Goal: Find specific page/section: Find specific page/section

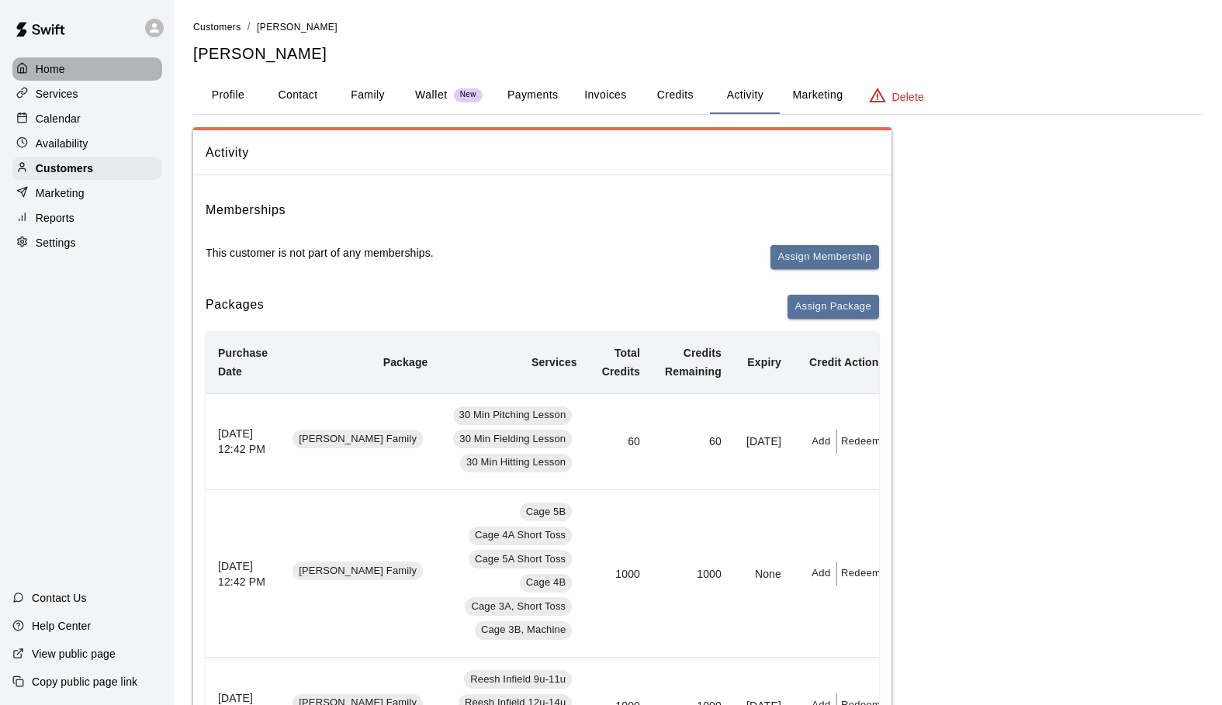
click at [57, 68] on p "Home" at bounding box center [50, 69] width 29 height 16
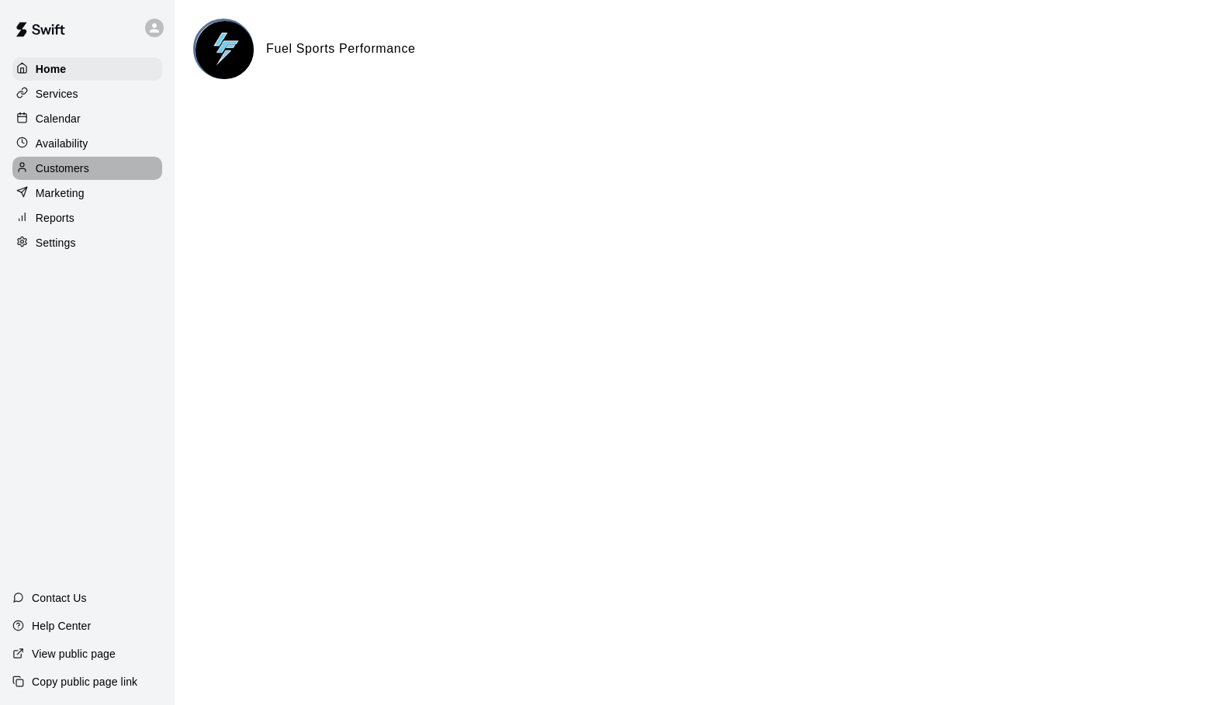
click at [49, 169] on p "Customers" at bounding box center [63, 169] width 54 height 16
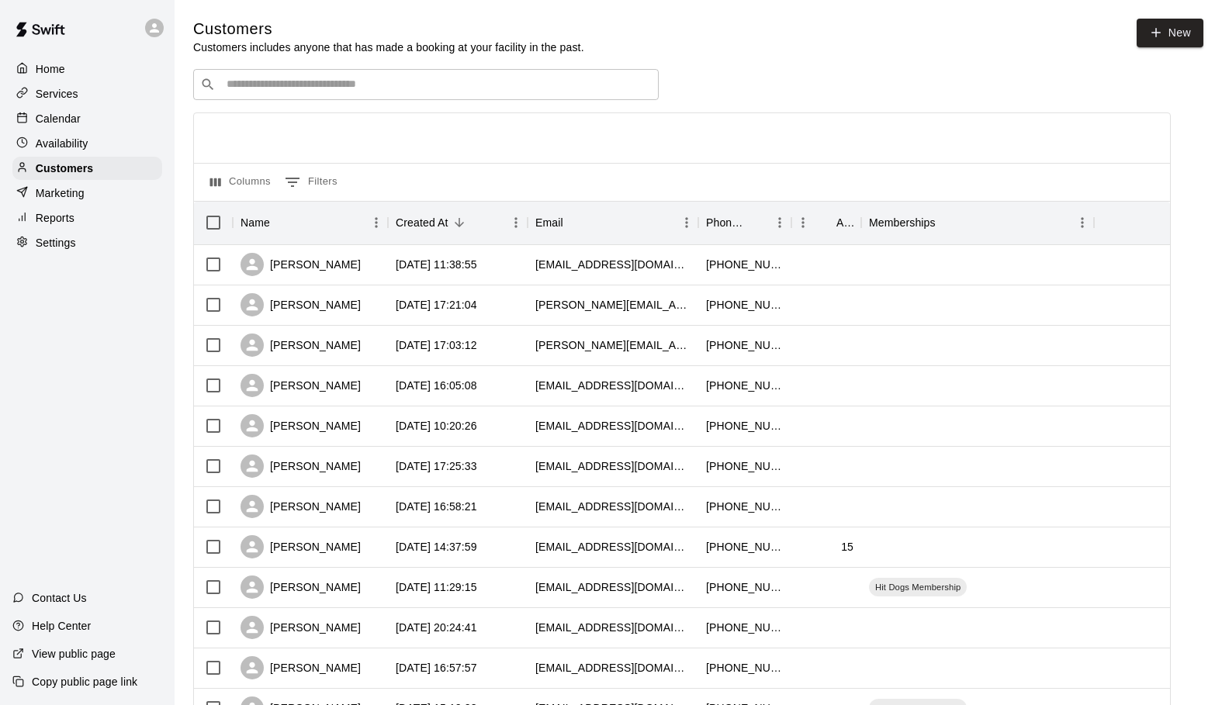
click at [227, 86] on input "Search customers by name or email" at bounding box center [437, 85] width 430 height 16
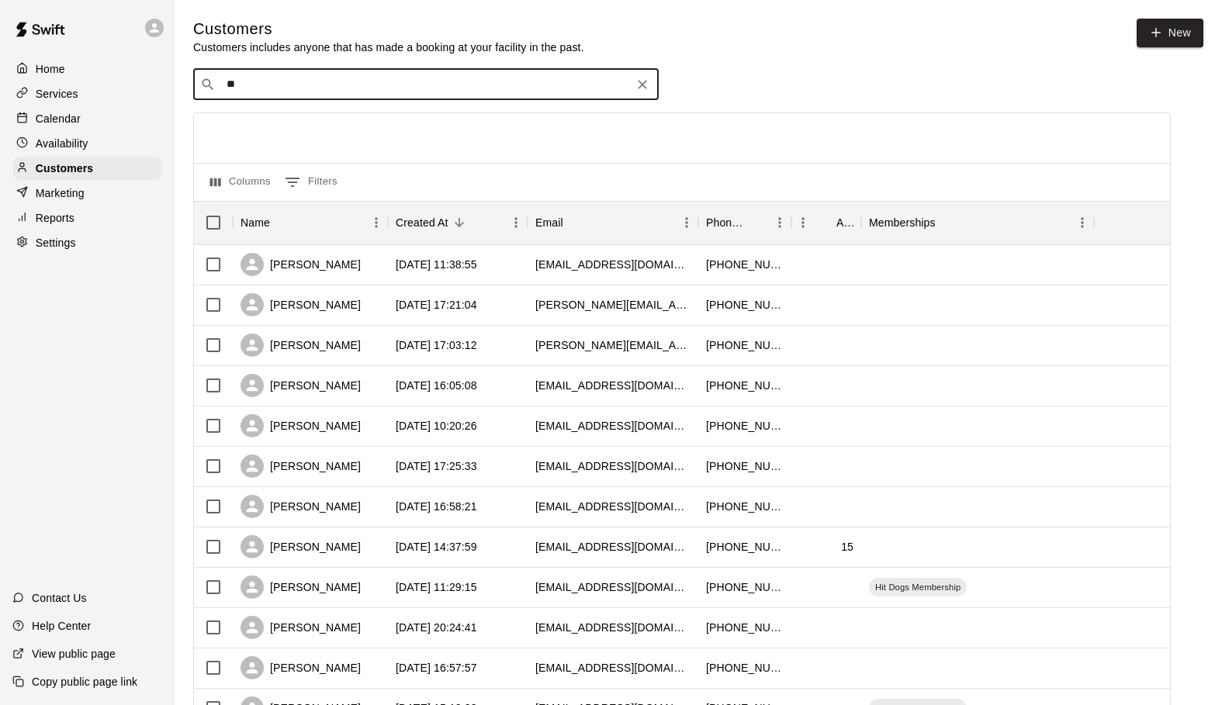
type input "*"
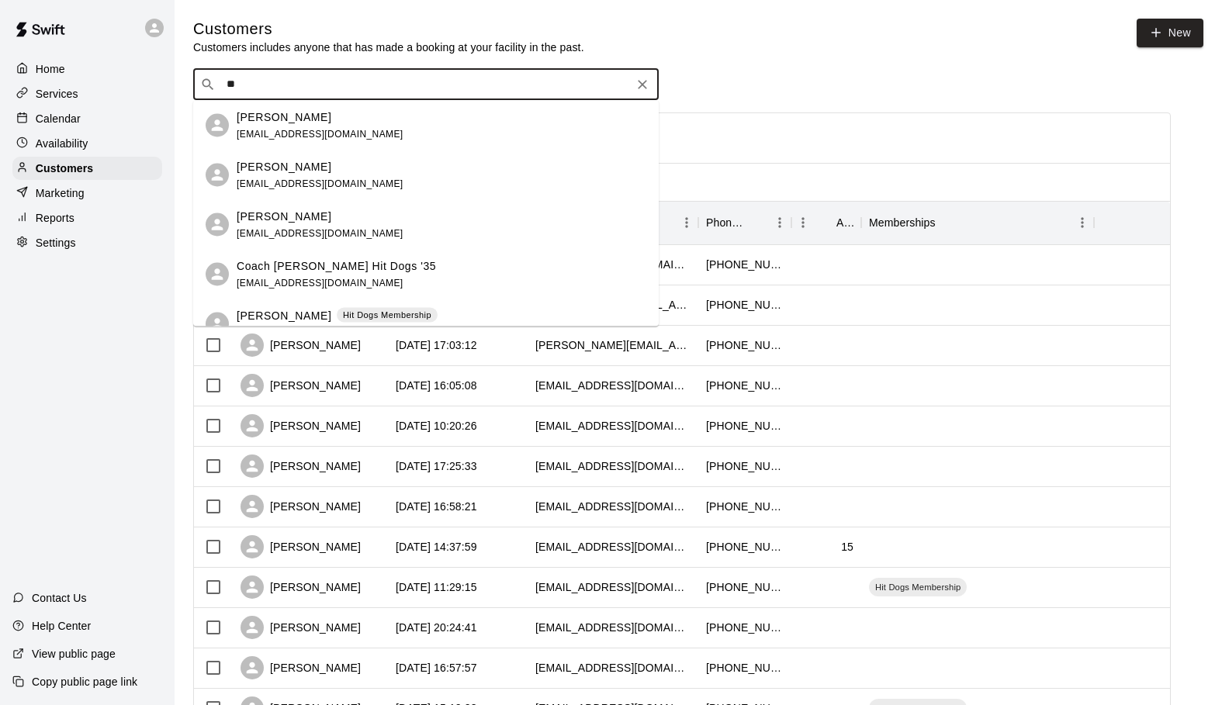
type input "***"
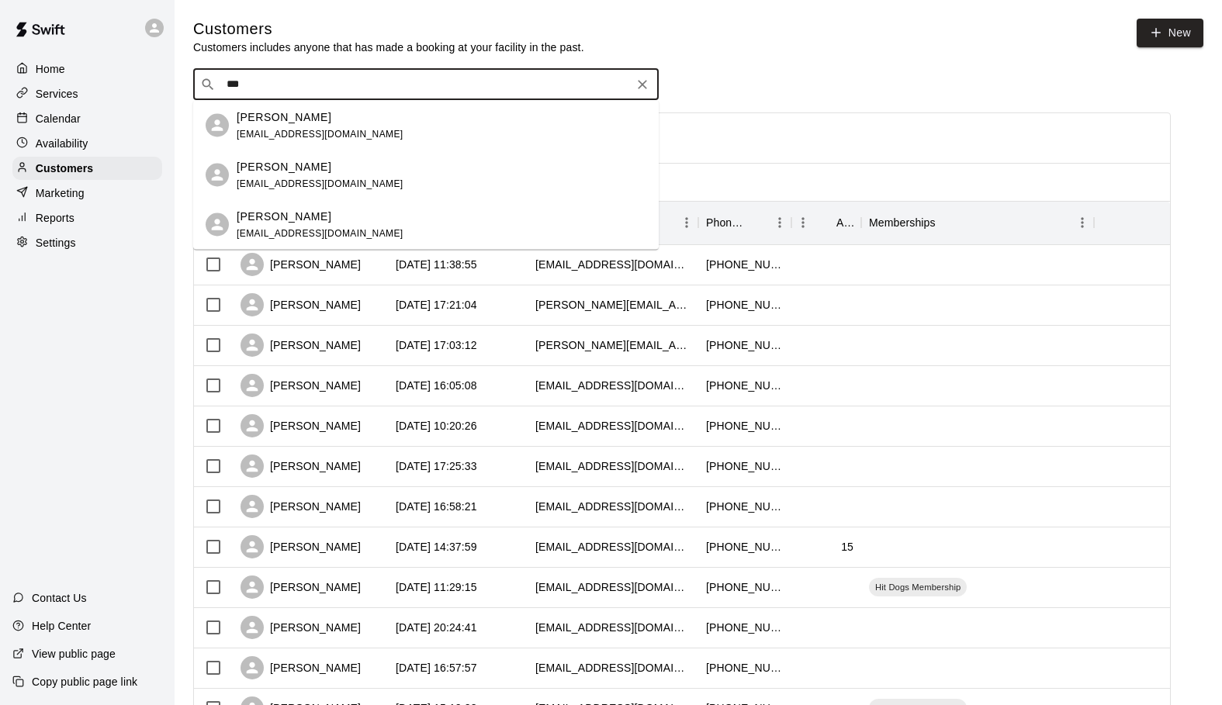
click at [271, 166] on p "[PERSON_NAME]" at bounding box center [284, 166] width 95 height 16
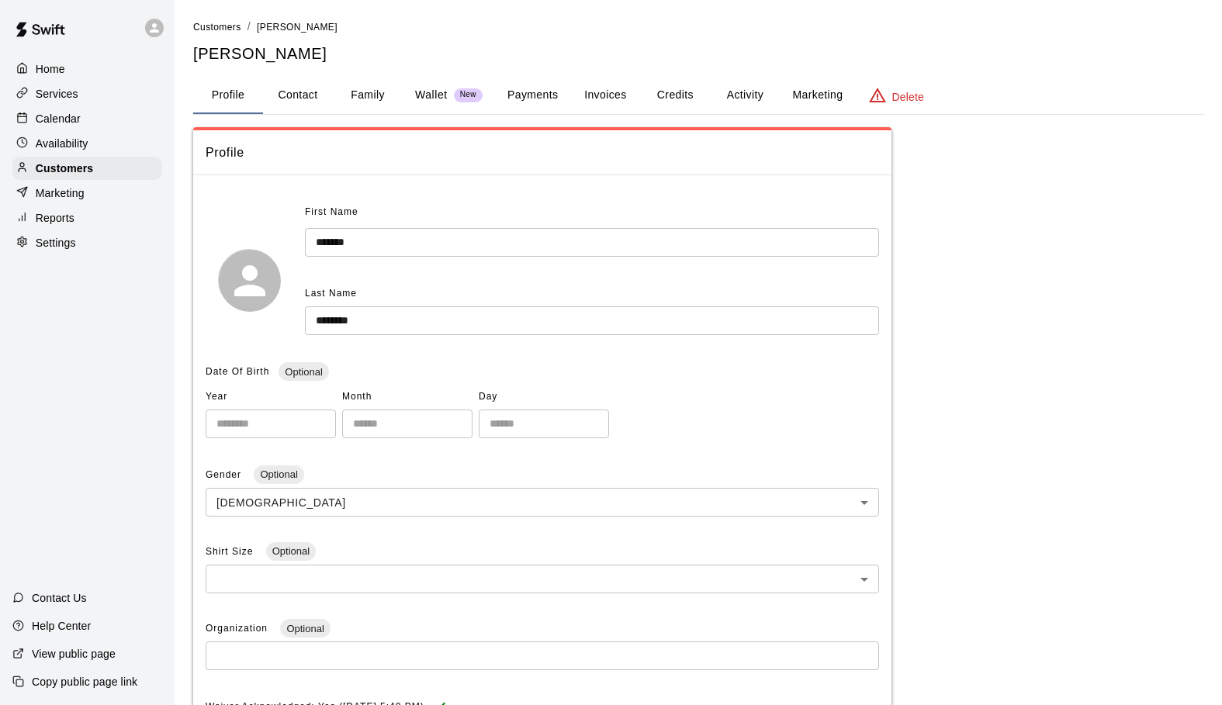
click at [691, 92] on button "Credits" at bounding box center [675, 95] width 70 height 37
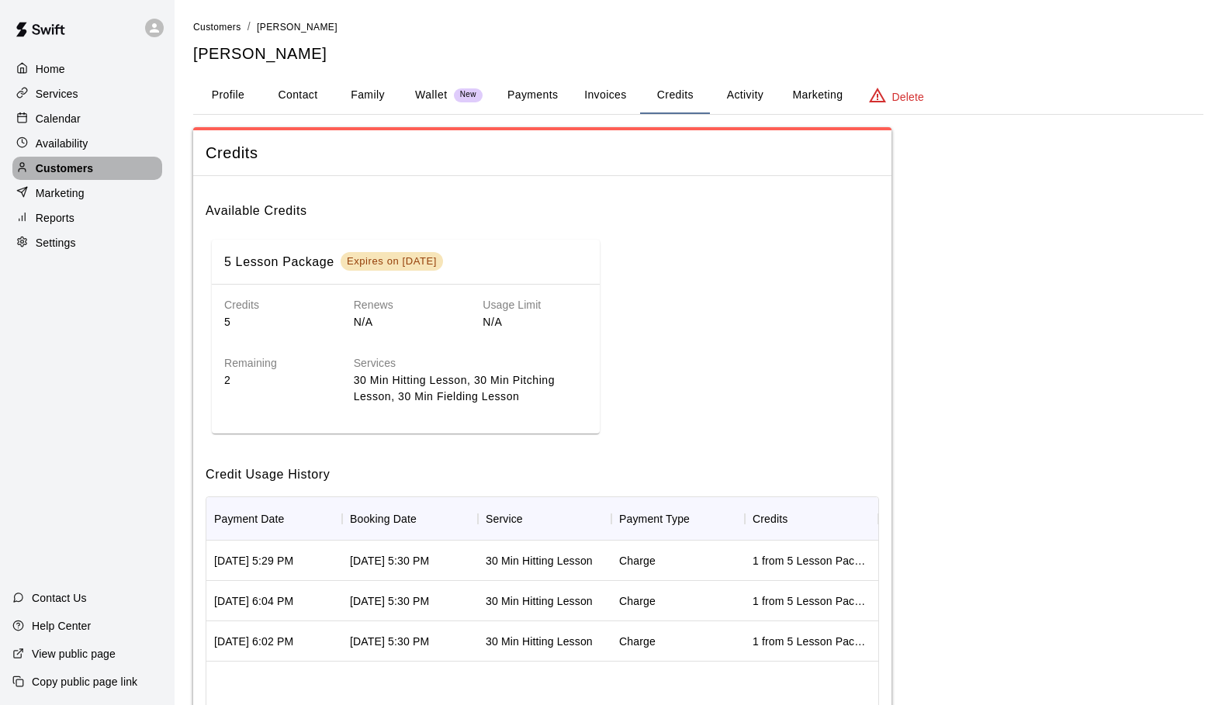
click at [52, 172] on p "Customers" at bounding box center [64, 169] width 57 height 16
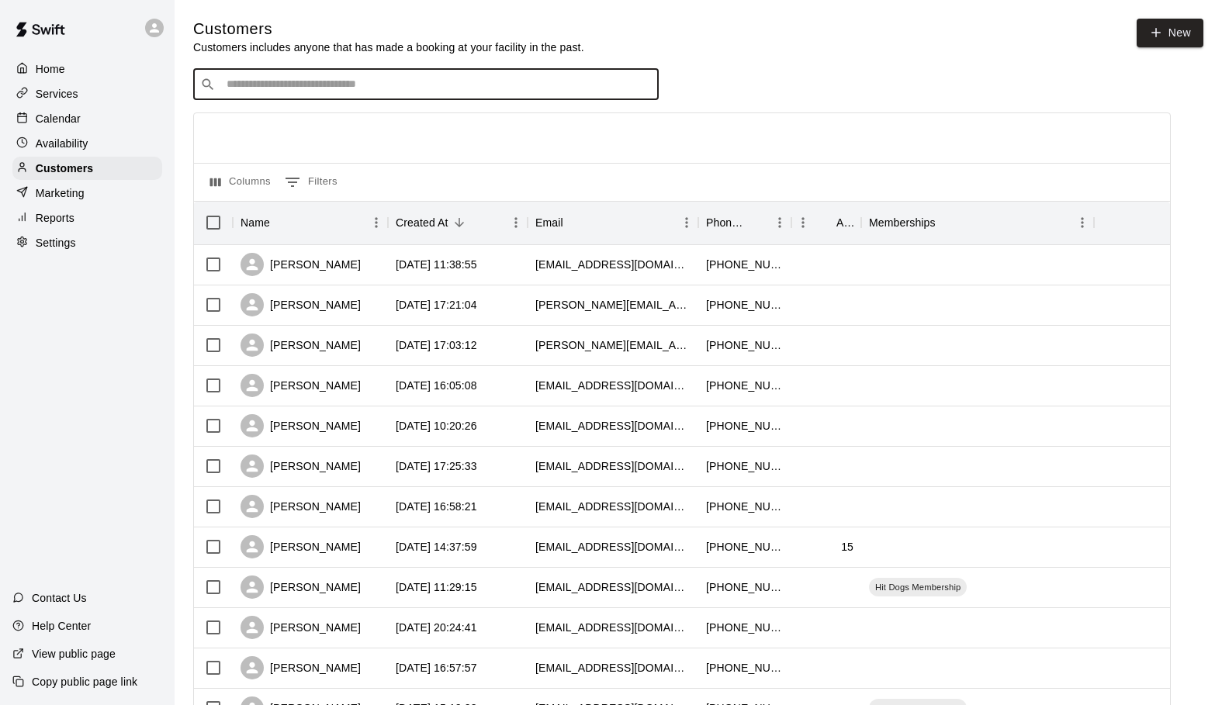
click at [245, 91] on input "Search customers by name or email" at bounding box center [437, 85] width 430 height 16
type input "***"
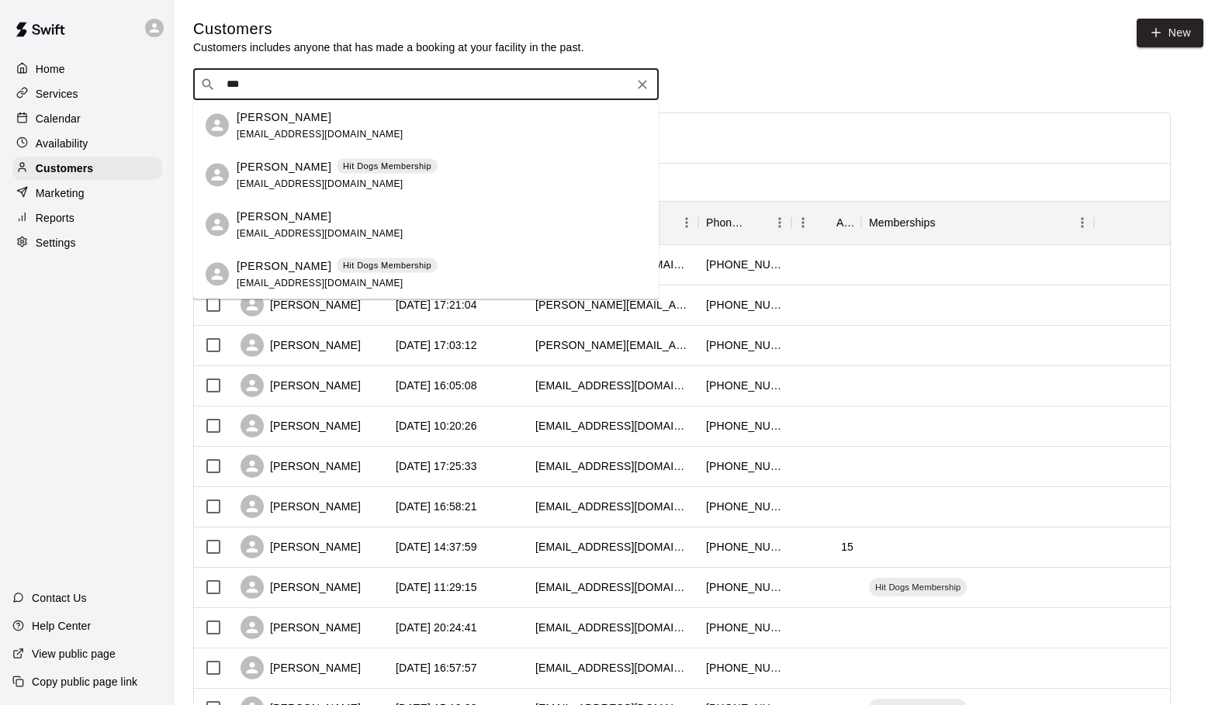
click at [243, 119] on p "[PERSON_NAME]" at bounding box center [284, 117] width 95 height 16
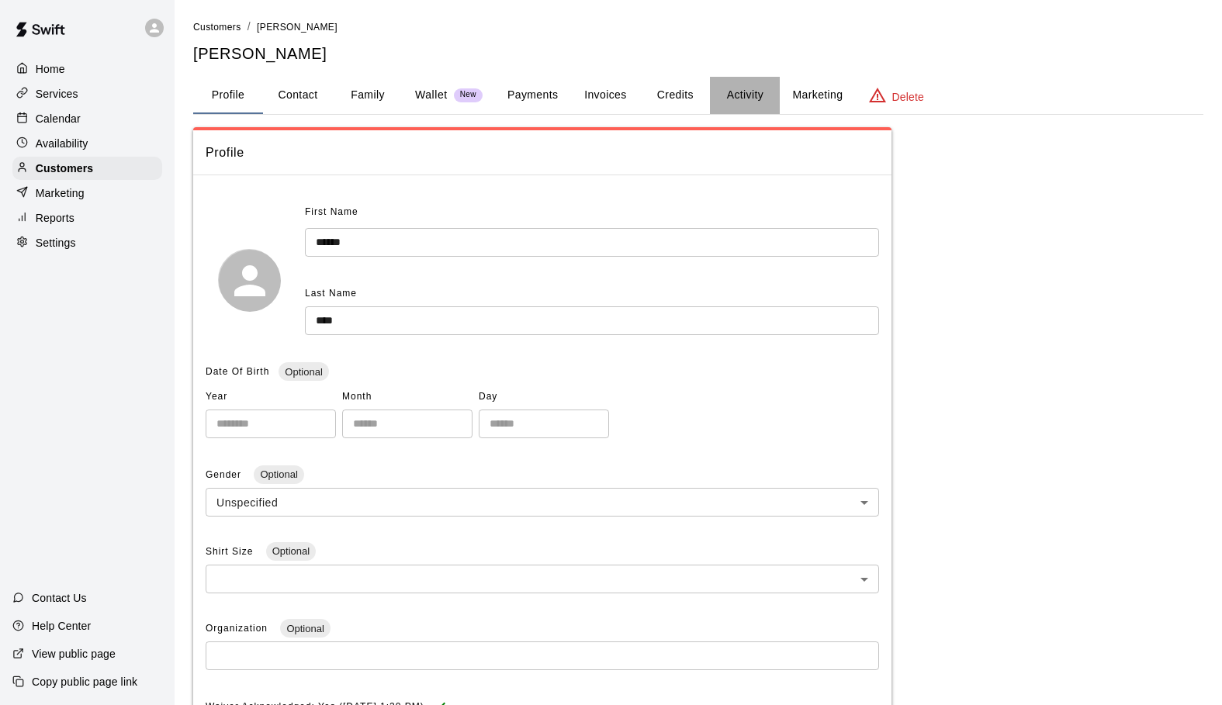
click at [729, 92] on button "Activity" at bounding box center [745, 95] width 70 height 37
